Goal: Check status: Check status

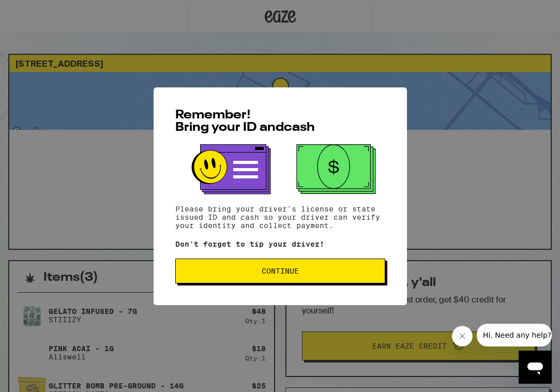
click at [330, 271] on span "Continue" at bounding box center [280, 271] width 193 height 7
click at [311, 271] on span "Continue" at bounding box center [280, 271] width 193 height 7
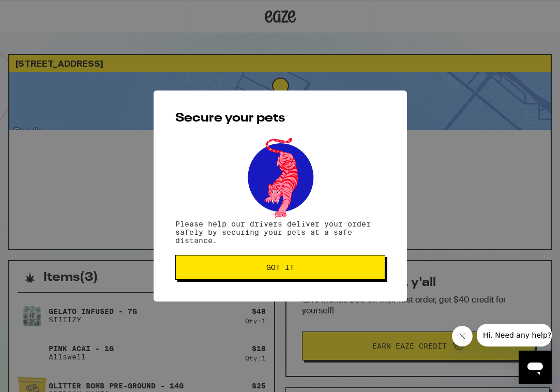
click at [338, 274] on button "Got it" at bounding box center [280, 267] width 210 height 25
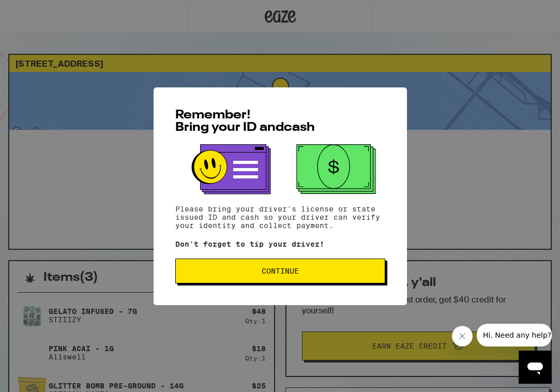
click at [307, 264] on button "Continue" at bounding box center [280, 271] width 210 height 25
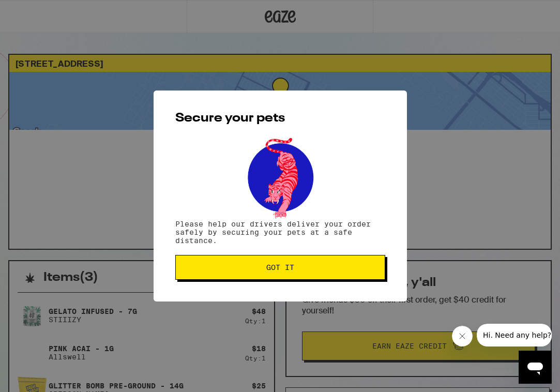
click at [324, 264] on button "Got it" at bounding box center [280, 267] width 210 height 25
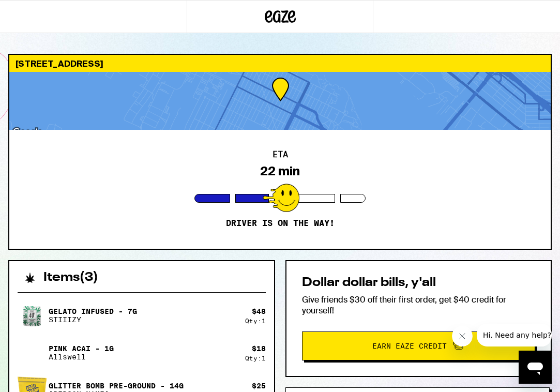
click at [453, 1] on div at bounding box center [280, 16] width 560 height 33
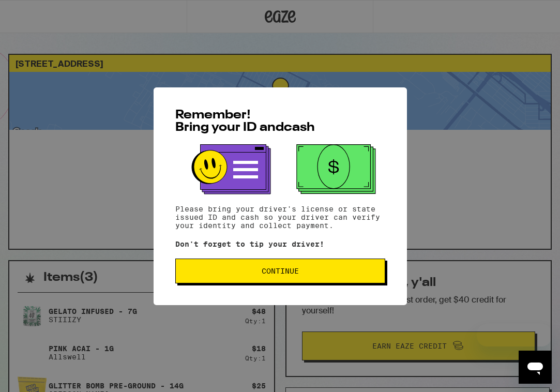
click at [343, 270] on span "Continue" at bounding box center [280, 271] width 193 height 7
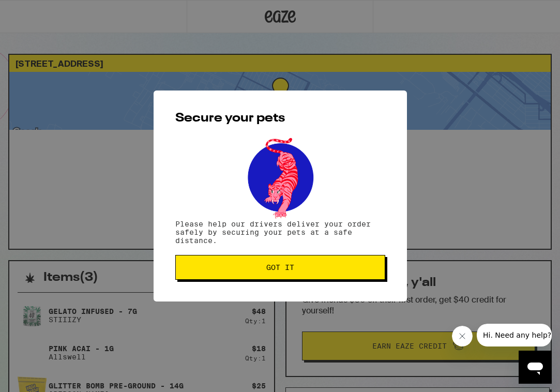
click at [323, 271] on span "Got it" at bounding box center [280, 267] width 193 height 7
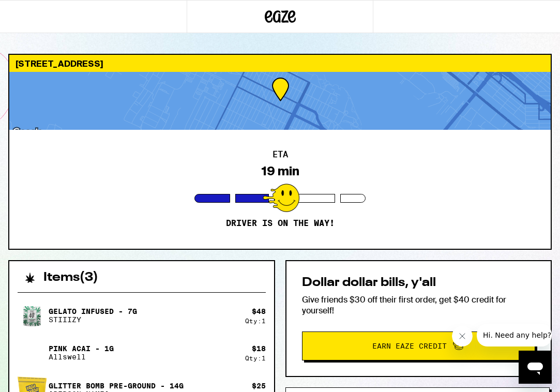
drag, startPoint x: 342, startPoint y: 228, endPoint x: 314, endPoint y: 229, distance: 28.0
click at [314, 229] on div "ETA 19 min Driver is on the way!" at bounding box center [280, 189] width 542 height 119
click at [121, 198] on div "ETA 19 min Driver is on the way!" at bounding box center [280, 189] width 542 height 119
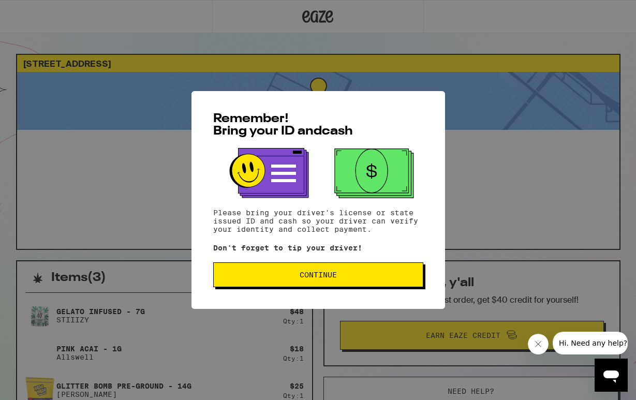
click at [362, 262] on div "Remember! Bring your ID and cash Please bring your driver's license or state is…" at bounding box center [318, 200] width 254 height 218
click at [357, 269] on button "Continue" at bounding box center [318, 274] width 210 height 25
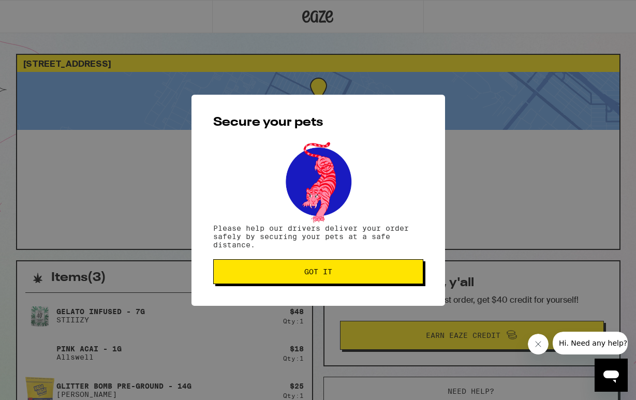
click at [366, 272] on span "Got it" at bounding box center [318, 271] width 193 height 7
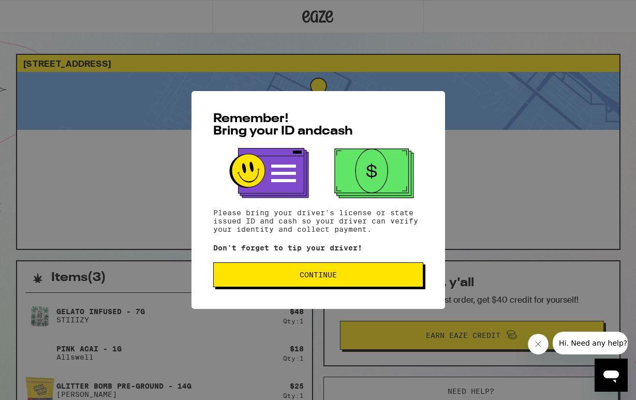
click at [347, 276] on span "Continue" at bounding box center [318, 274] width 193 height 7
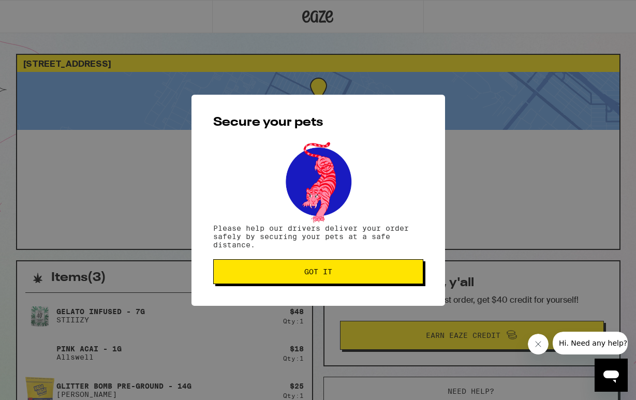
click at [358, 275] on span "Got it" at bounding box center [318, 271] width 193 height 7
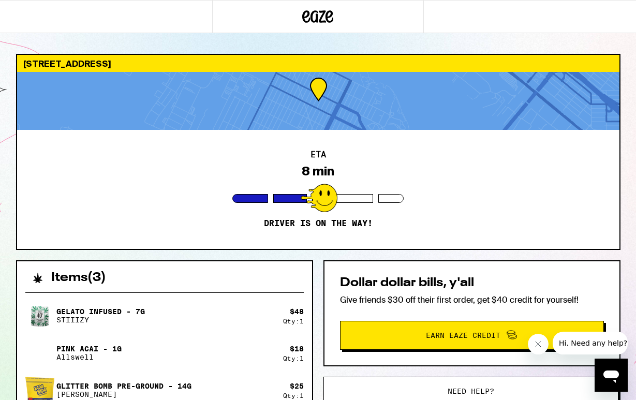
drag, startPoint x: 450, startPoint y: 282, endPoint x: 445, endPoint y: 146, distance: 135.2
click at [445, 146] on div "ETA 8 min Driver is on the way!" at bounding box center [318, 189] width 602 height 119
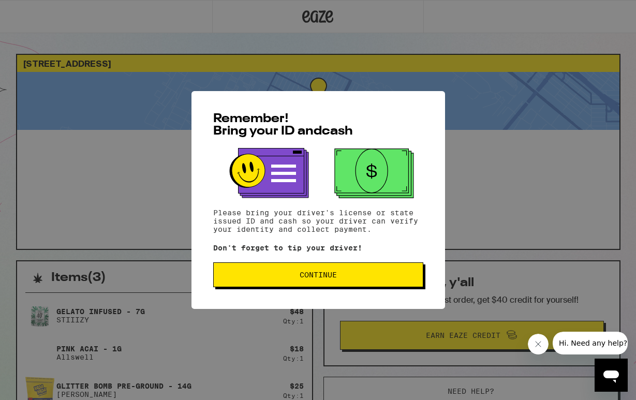
click at [295, 287] on button "Continue" at bounding box center [318, 274] width 210 height 25
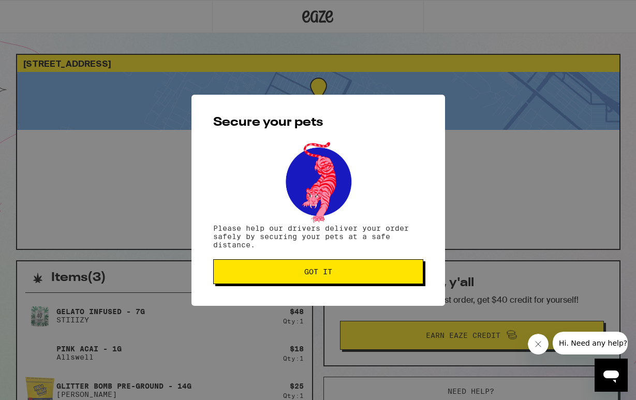
click at [320, 280] on button "Got it" at bounding box center [318, 271] width 210 height 25
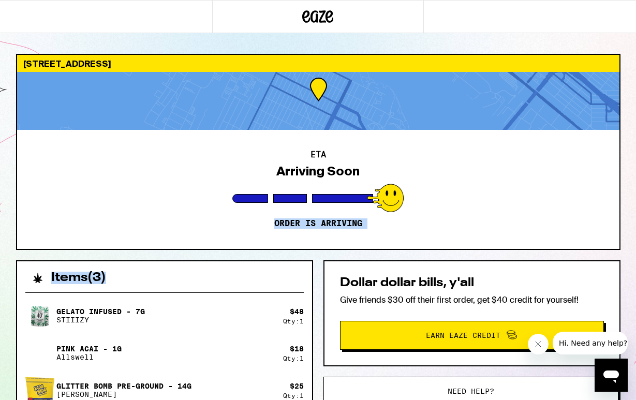
drag, startPoint x: 183, startPoint y: 191, endPoint x: 295, endPoint y: 290, distance: 149.2
click at [295, 290] on div "[STREET_ADDRESS] ETA Arriving Soon Order is arriving Items ( 3 ) Gelato Infused…" at bounding box center [318, 309] width 621 height 510
drag, startPoint x: 499, startPoint y: 204, endPoint x: 434, endPoint y: 154, distance: 82.3
click at [434, 154] on div "ETA Arriving Soon Order is arriving" at bounding box center [318, 189] width 602 height 119
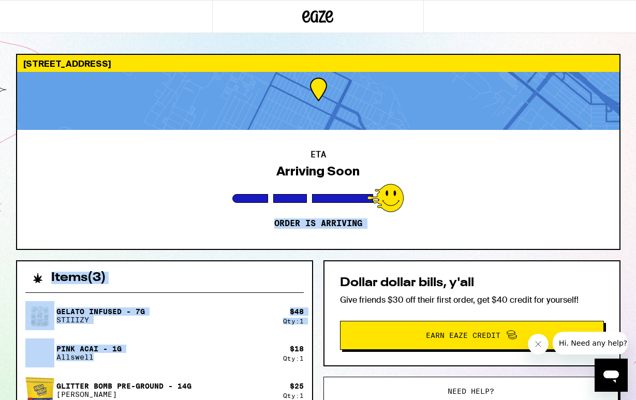
drag, startPoint x: 181, startPoint y: 354, endPoint x: 195, endPoint y: 217, distance: 137.3
click at [195, 217] on div "[STREET_ADDRESS] ETA Arriving Soon Order is arriving Items ( 3 ) Gelato Infused…" at bounding box center [318, 309] width 621 height 510
click at [195, 217] on div "ETA Arriving Soon Order is arriving" at bounding box center [318, 189] width 602 height 119
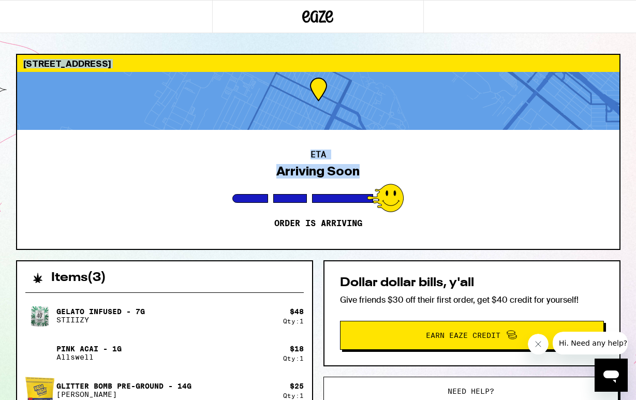
drag, startPoint x: 535, startPoint y: 193, endPoint x: 463, endPoint y: -61, distance: 263.7
click at [463, 0] on html "[STREET_ADDRESS] ETA Arriving Soon Order is arriving Items ( 3 ) Gelato Infused…" at bounding box center [318, 282] width 636 height 564
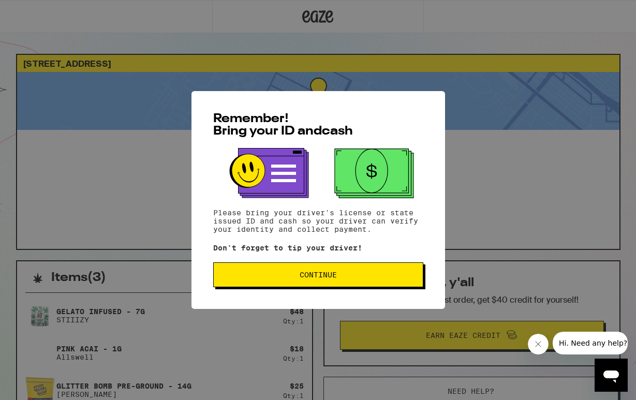
click at [345, 260] on div "Remember! Bring your ID and cash Please bring your driver's license or state is…" at bounding box center [318, 200] width 254 height 218
click at [345, 265] on button "Continue" at bounding box center [318, 274] width 210 height 25
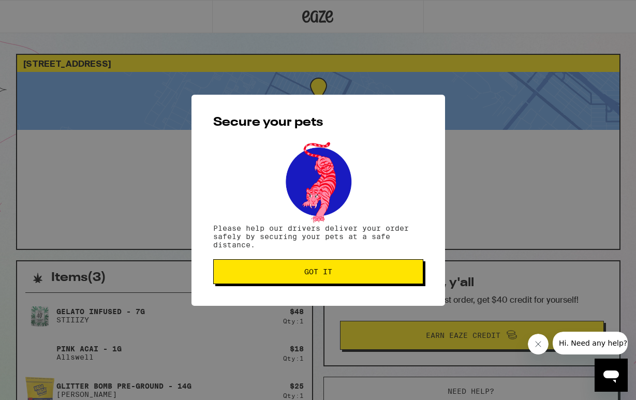
click at [349, 280] on button "Got it" at bounding box center [318, 271] width 210 height 25
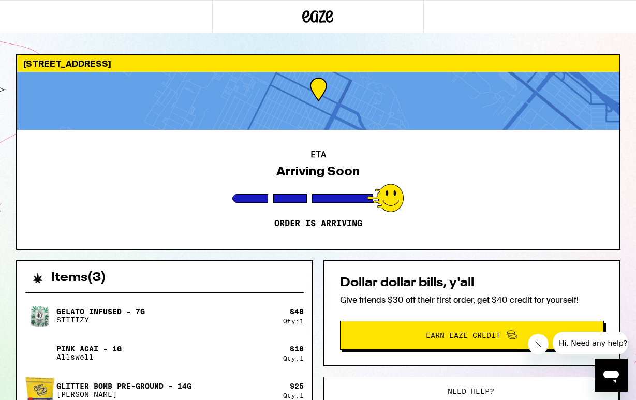
drag, startPoint x: 501, startPoint y: 144, endPoint x: 408, endPoint y: 221, distance: 120.9
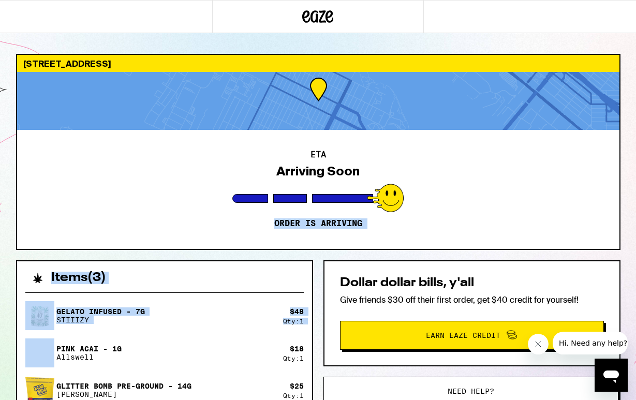
drag, startPoint x: 201, startPoint y: 347, endPoint x: 216, endPoint y: 234, distance: 113.8
click at [216, 234] on div "334 E Ave Coronado 92118 ETA Arriving Soon Order is arriving Items ( 3 ) Gelato…" at bounding box center [318, 309] width 621 height 510
click at [214, 298] on div "Gelato Infused - 7g STIIIZY $ 48 Qty: 1 Pink Acai - 1g Allswell $ 18 Qty: 1 Gli…" at bounding box center [164, 401] width 295 height 235
